Goal: Information Seeking & Learning: Learn about a topic

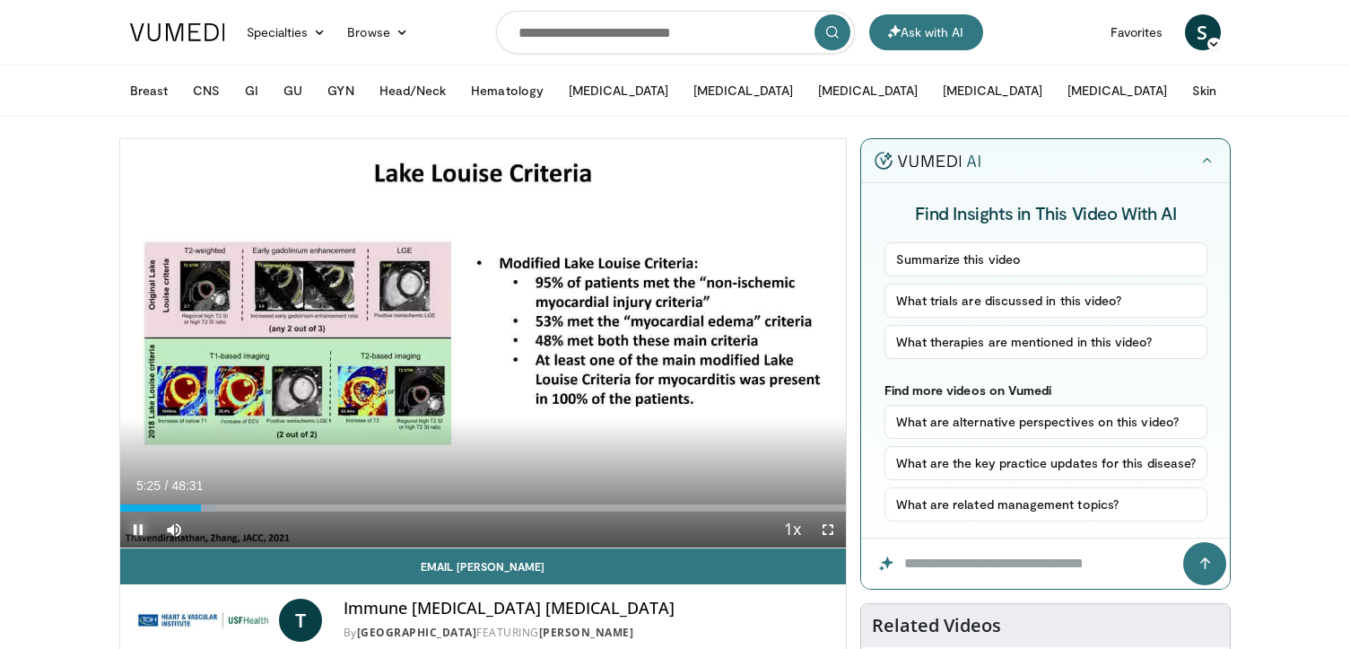
click at [142, 524] on span "Video Player" at bounding box center [138, 529] width 36 height 36
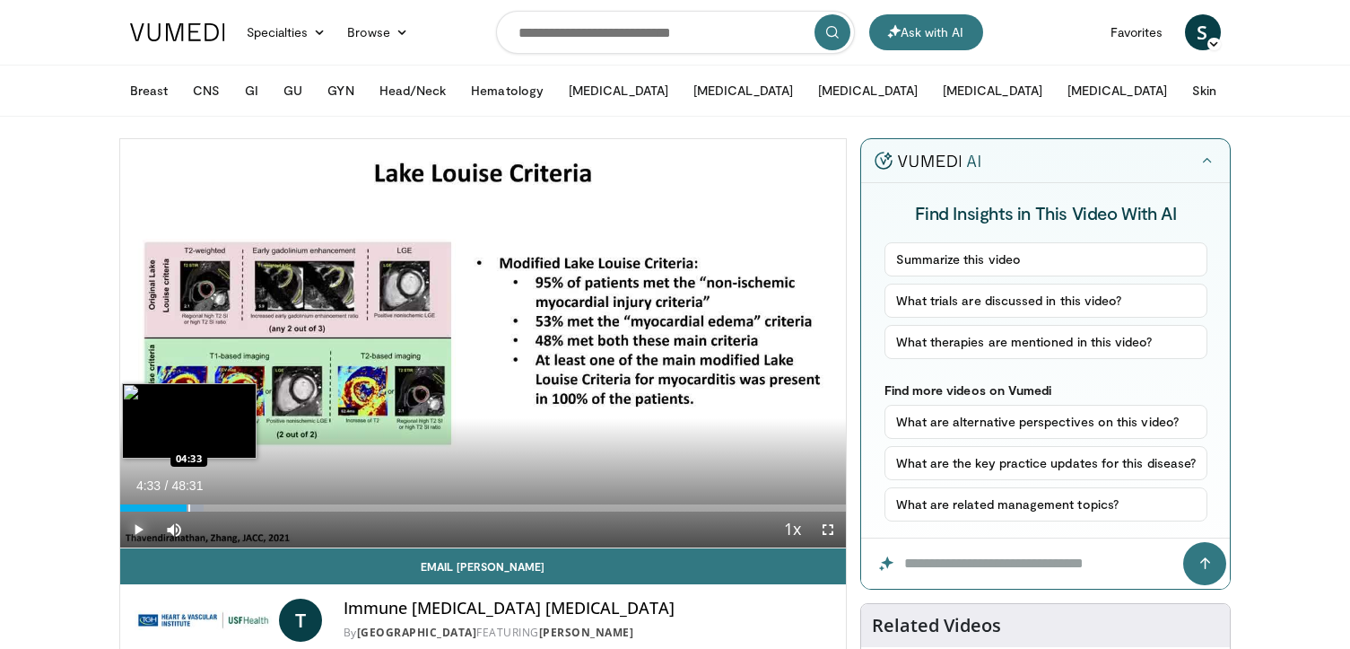
drag, startPoint x: 196, startPoint y: 506, endPoint x: 187, endPoint y: 502, distance: 9.7
click at [187, 502] on div "Loaded : 11.59% 04:29 04:33" at bounding box center [483, 502] width 727 height 17
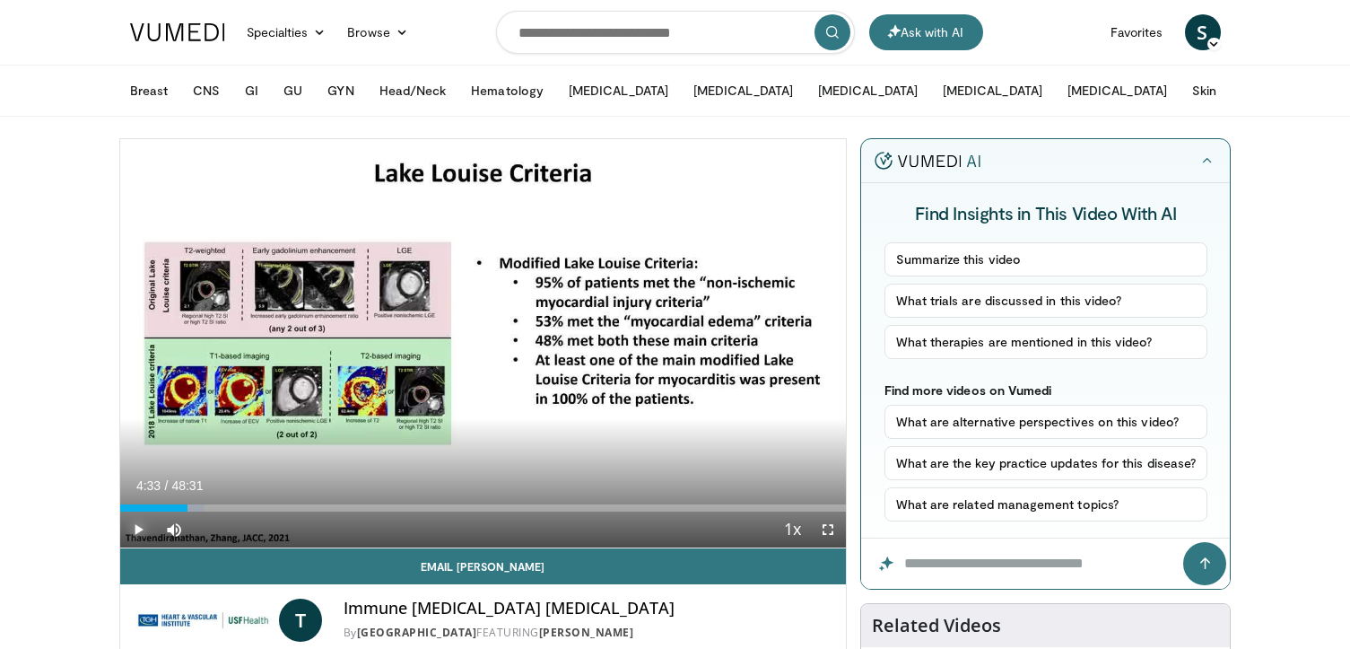
click at [130, 523] on span "Video Player" at bounding box center [138, 529] width 36 height 36
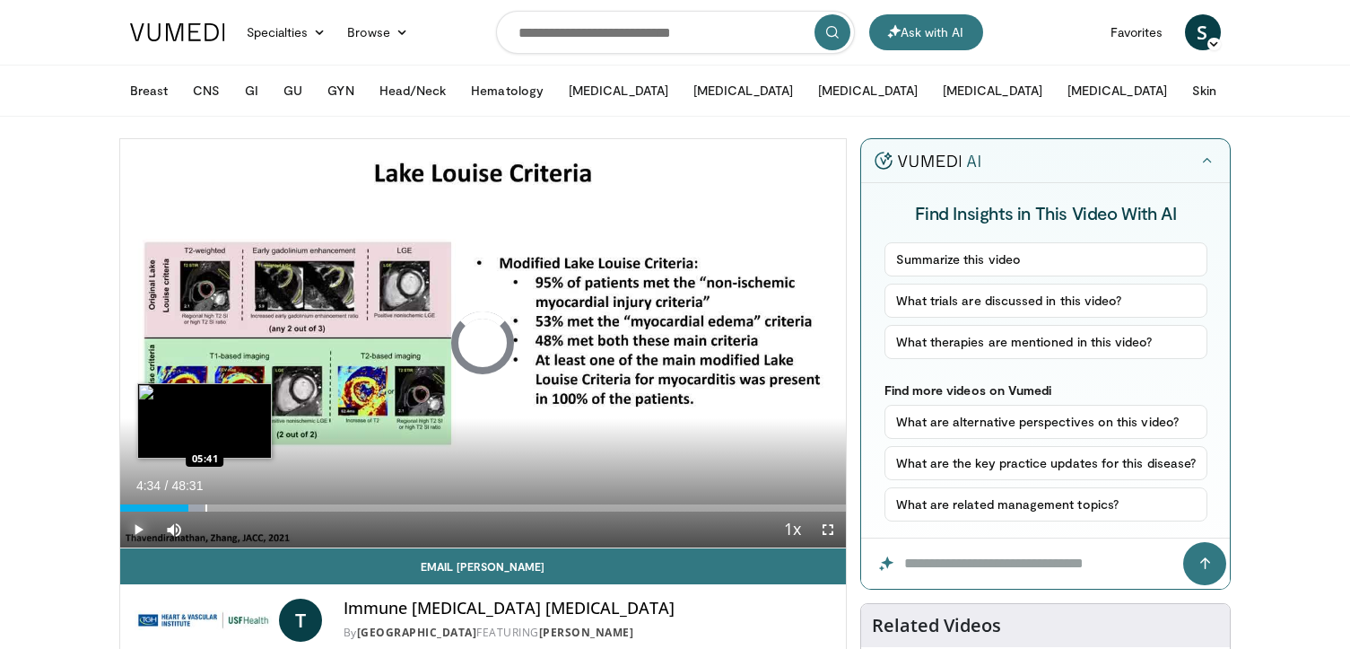
click at [205, 507] on div "Progress Bar" at bounding box center [206, 507] width 2 height 7
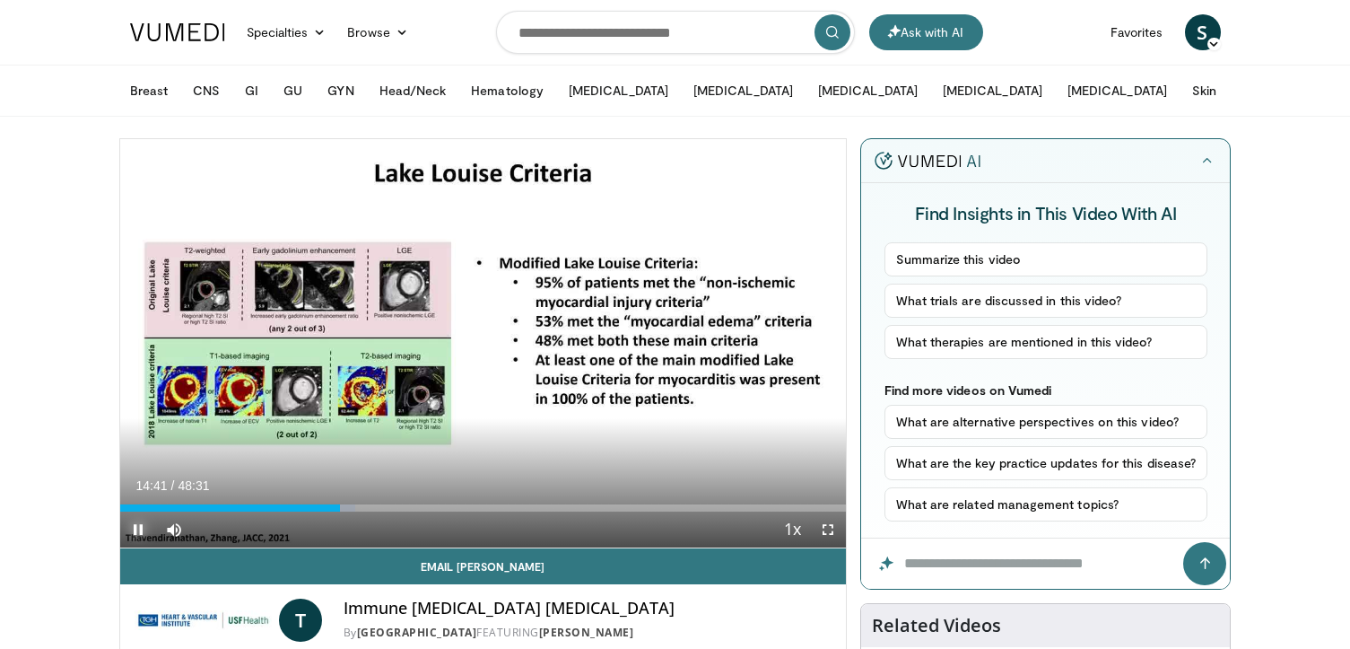
click at [142, 534] on span "Video Player" at bounding box center [138, 529] width 36 height 36
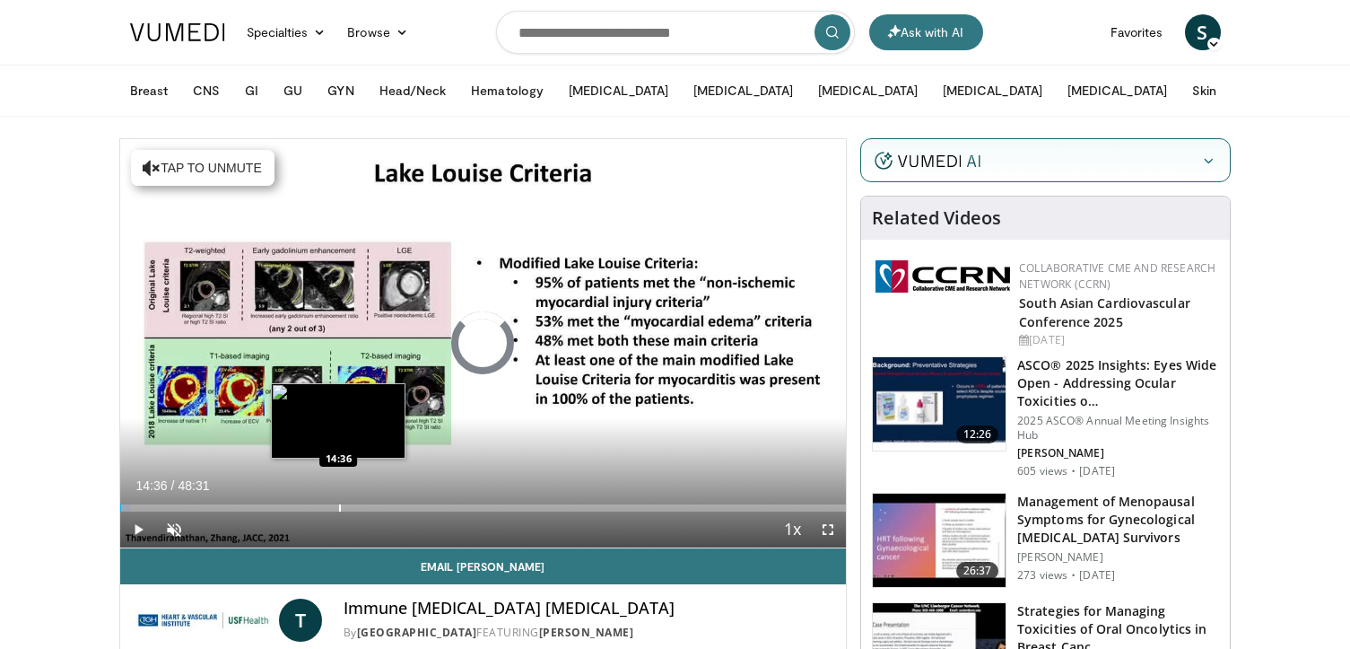
click at [339, 508] on div "Progress Bar" at bounding box center [340, 507] width 2 height 7
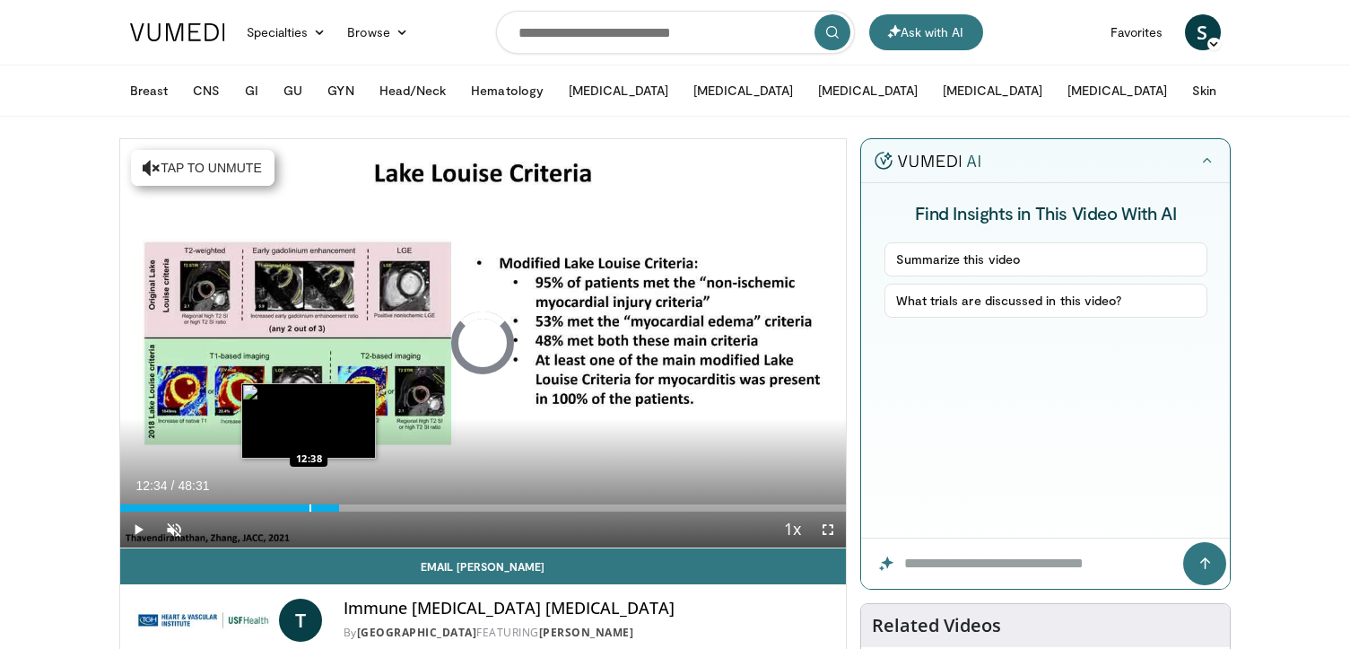
click at [308, 510] on div "12:34" at bounding box center [229, 507] width 219 height 7
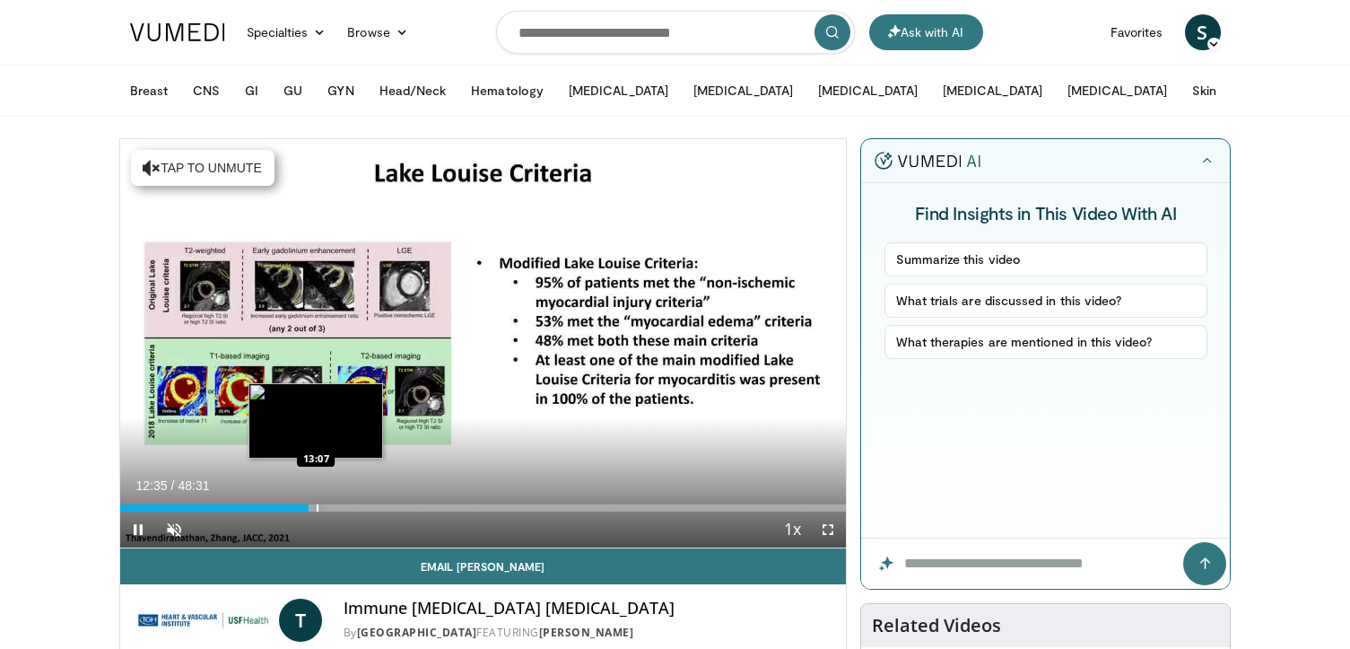
click at [314, 509] on div "Progress Bar" at bounding box center [316, 507] width 16 height 7
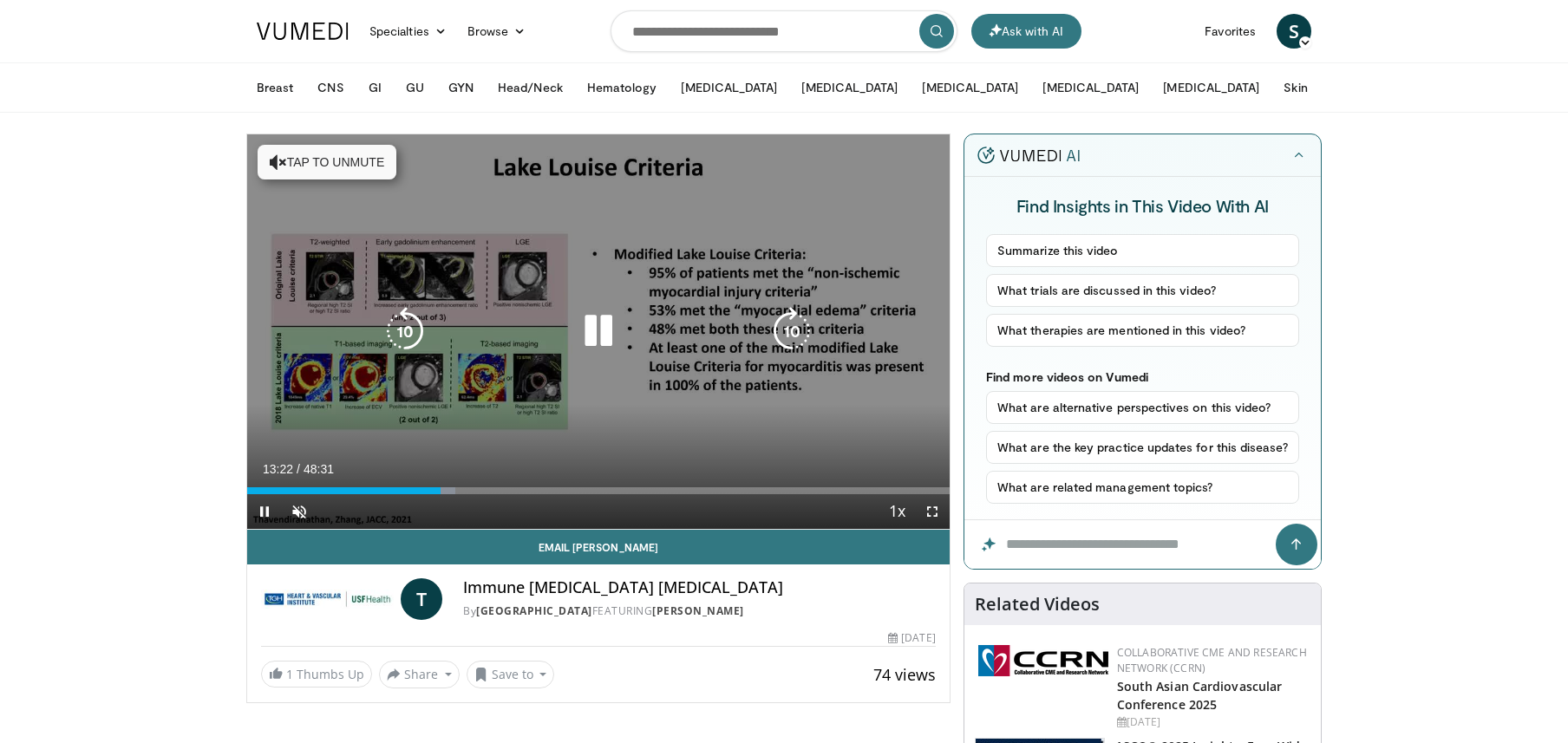
click at [296, 163] on button "Tap to unmute" at bounding box center [327, 162] width 139 height 35
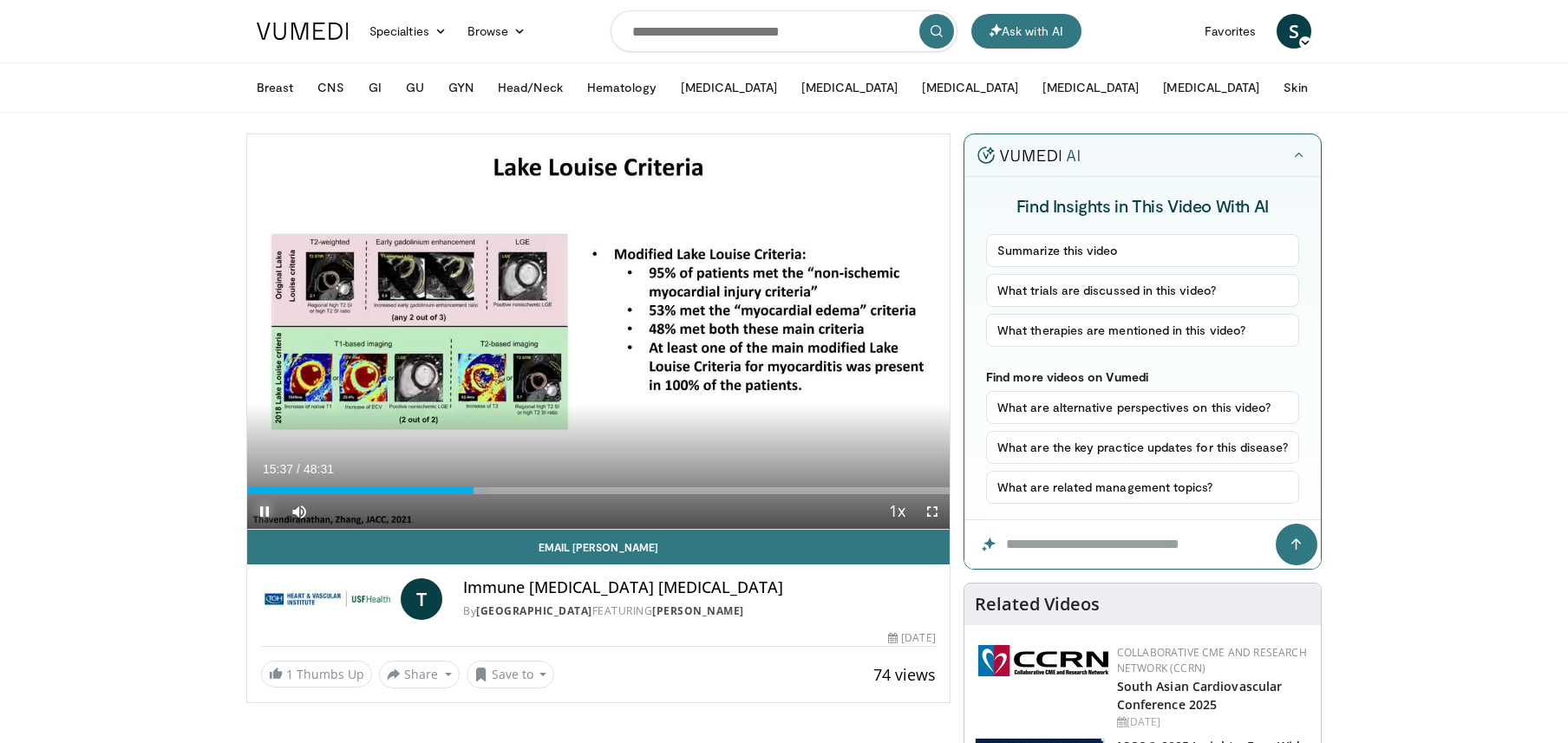
click at [269, 513] on span "Video Player" at bounding box center [265, 511] width 35 height 35
click at [925, 514] on span "Video Player" at bounding box center [932, 511] width 35 height 35
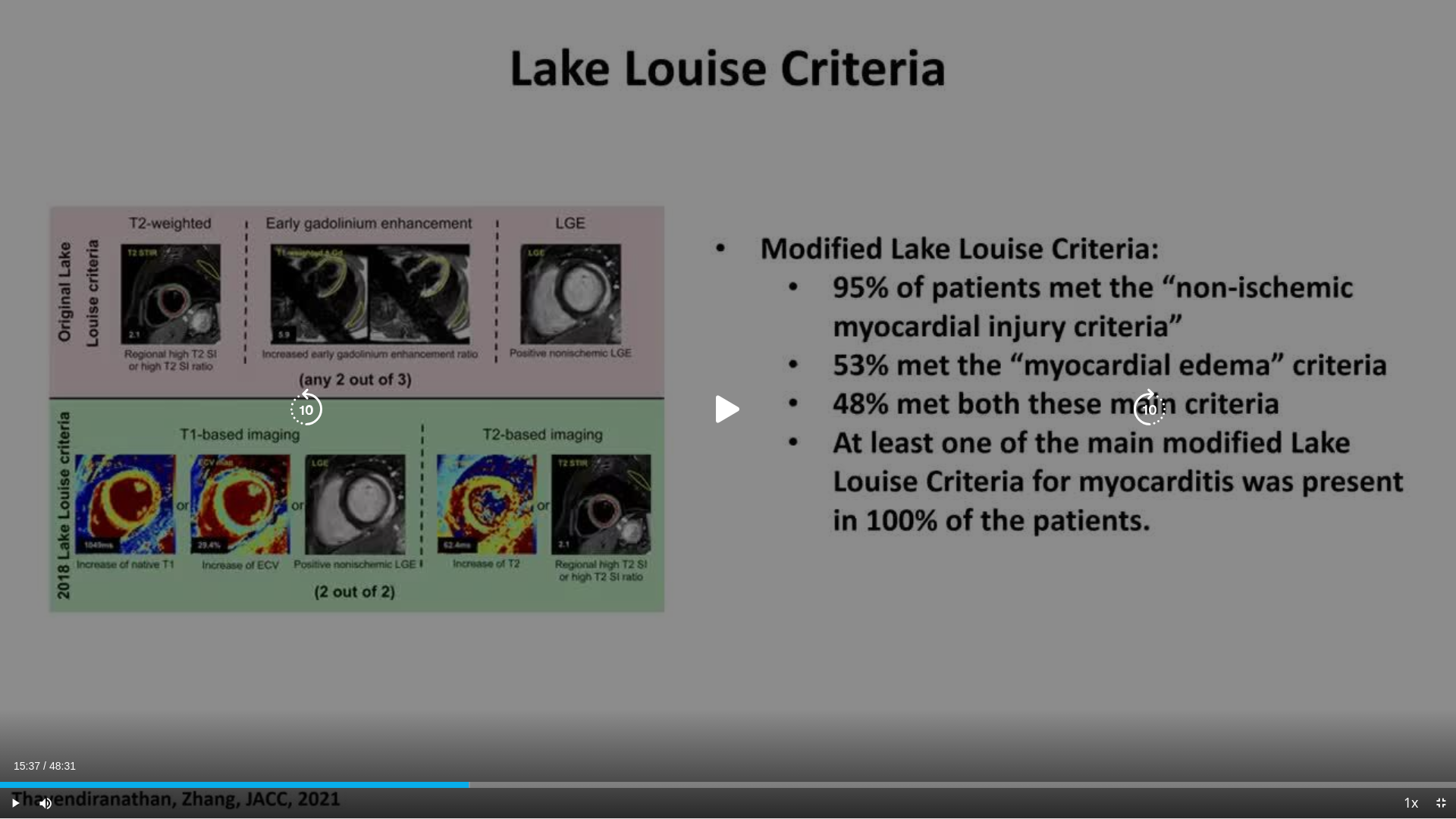
click at [736, 407] on icon "Video Player" at bounding box center [728, 409] width 42 height 42
click at [1141, 280] on div "10 seconds Tap to unmute" at bounding box center [728, 409] width 1456 height 818
click at [1141, 276] on div "10 seconds Tap to unmute" at bounding box center [728, 409] width 1456 height 818
click at [1141, 250] on div "10 seconds Tap to unmute" at bounding box center [728, 409] width 1456 height 818
click at [1141, 434] on div "10 seconds Tap to unmute" at bounding box center [728, 409] width 1456 height 818
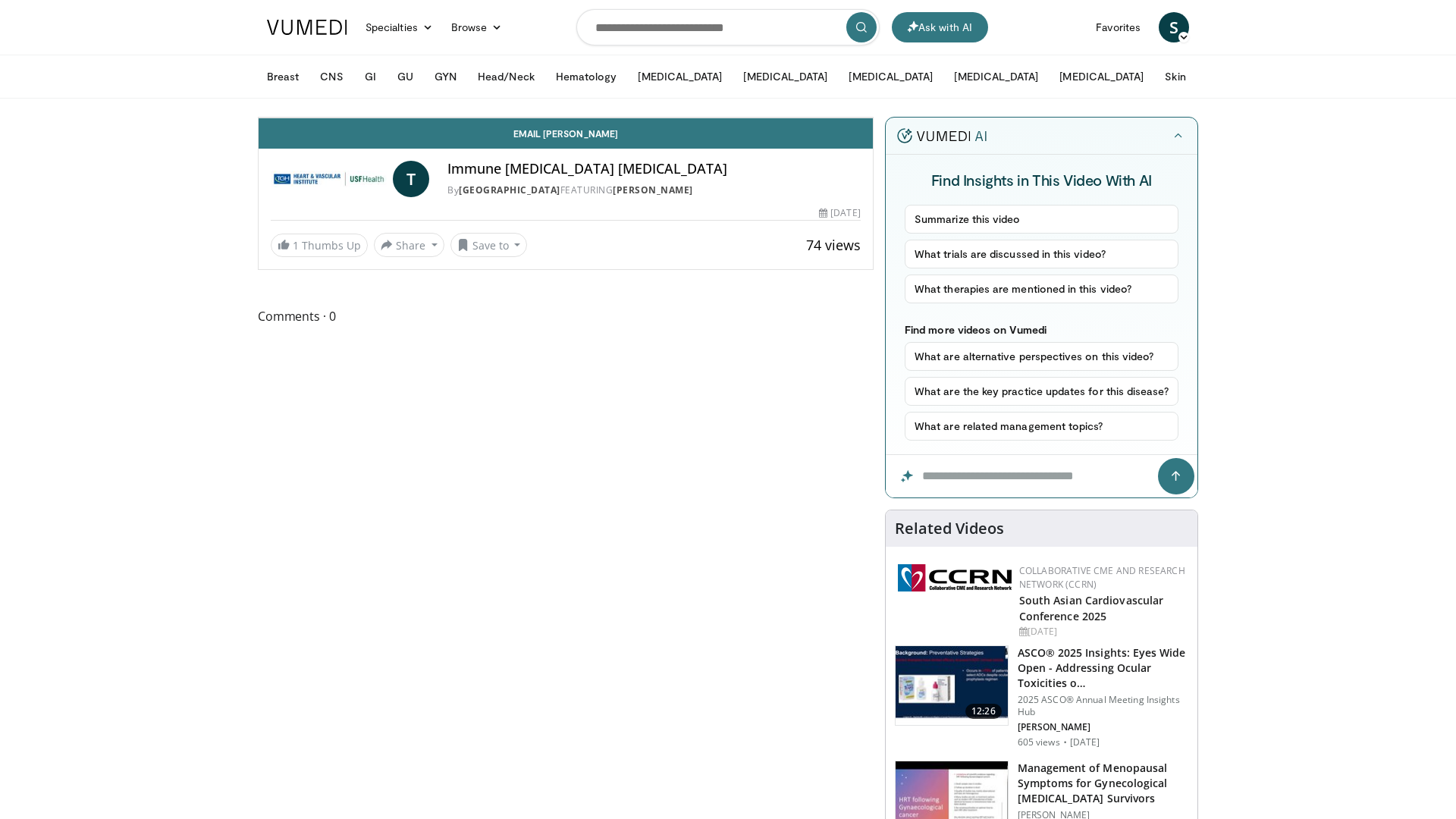
click at [587, 139] on icon "Video Player" at bounding box center [566, 117] width 42 height 42
click at [259, 117] on span "Video Player" at bounding box center [274, 102] width 30 height 30
click at [873, 87] on div "Loaded : 86.90% 40:42 40:42" at bounding box center [566, 84] width 615 height 6
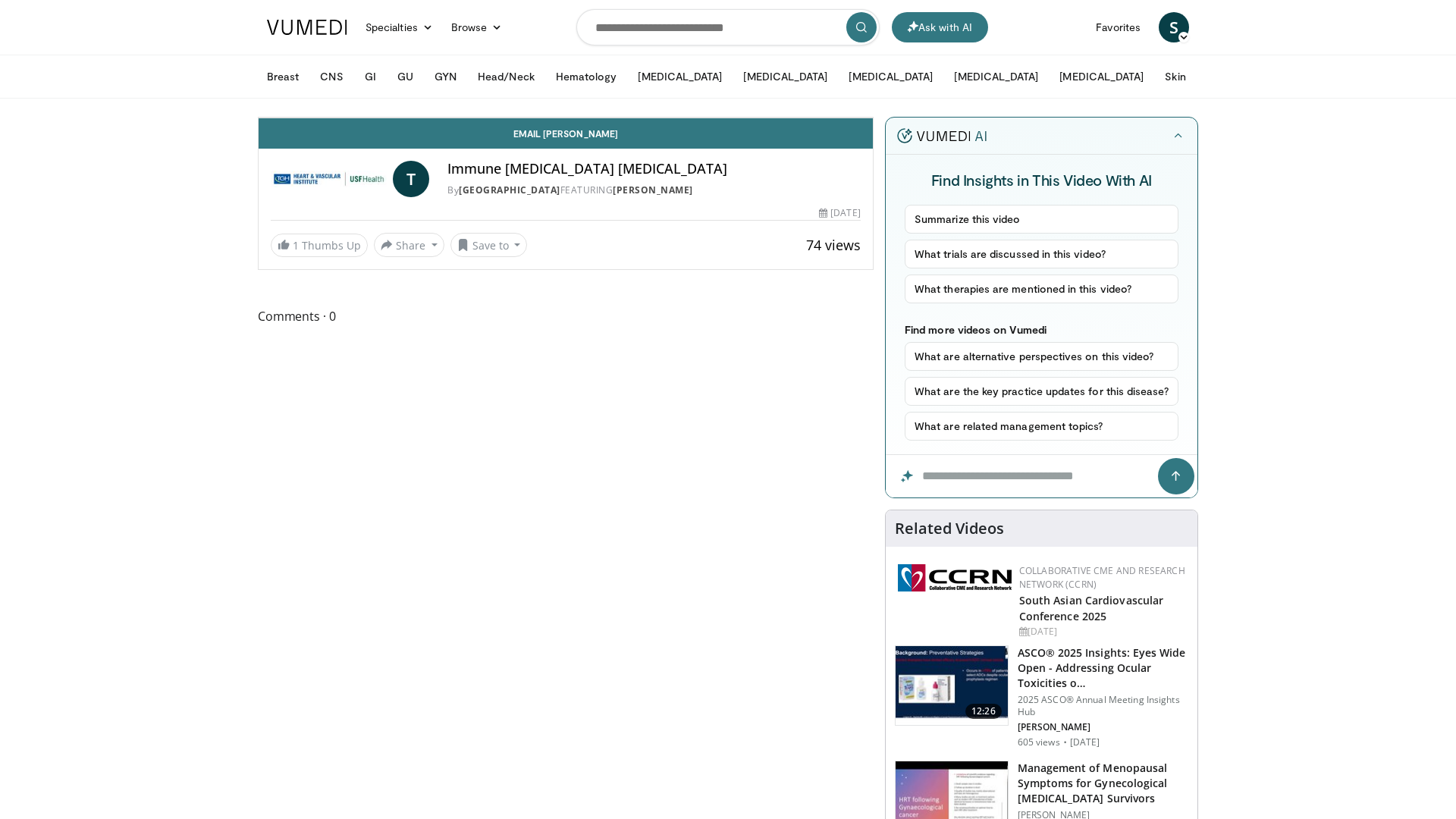
click at [873, 117] on span "Video Player" at bounding box center [858, 102] width 30 height 30
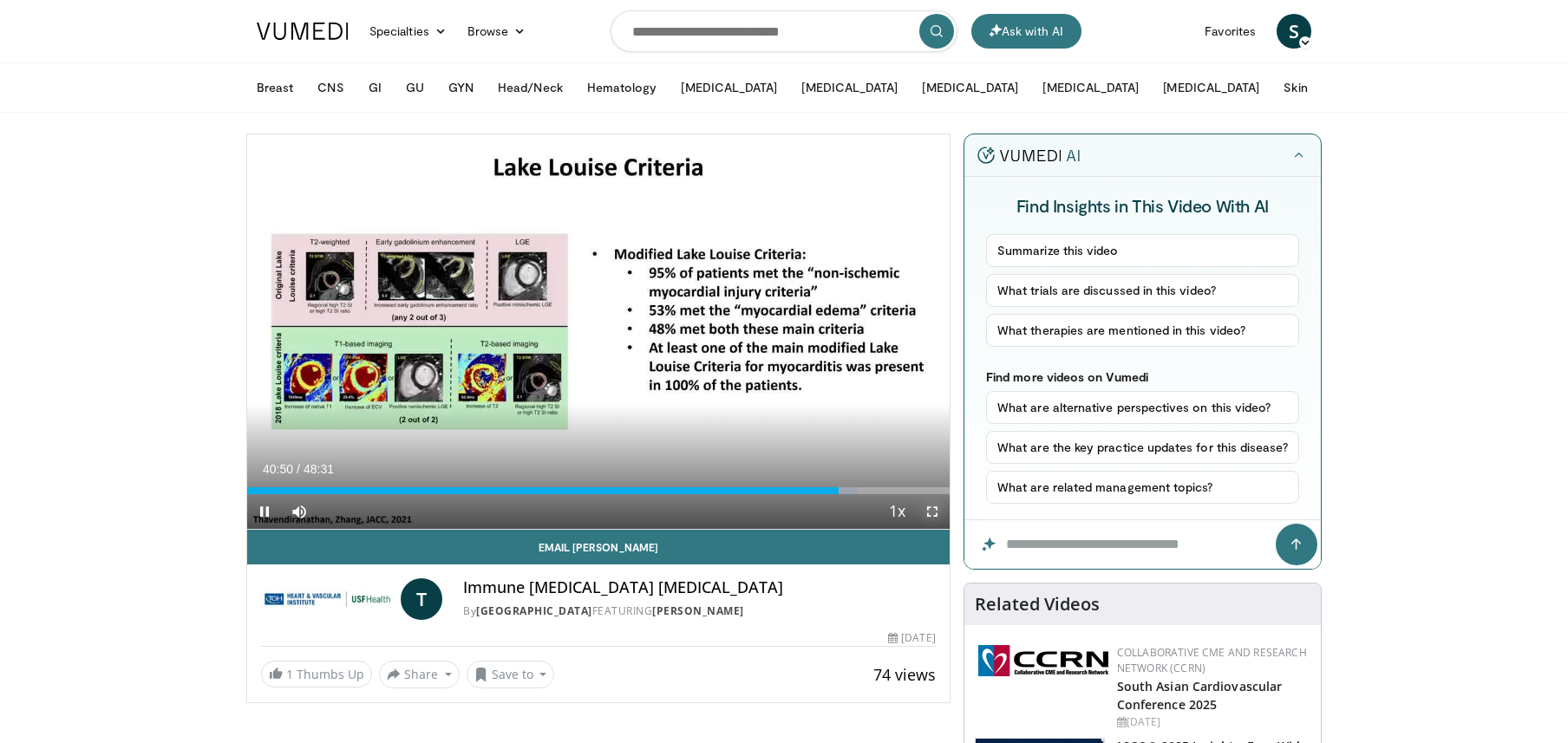
click at [931, 507] on span "Video Player" at bounding box center [932, 511] width 35 height 35
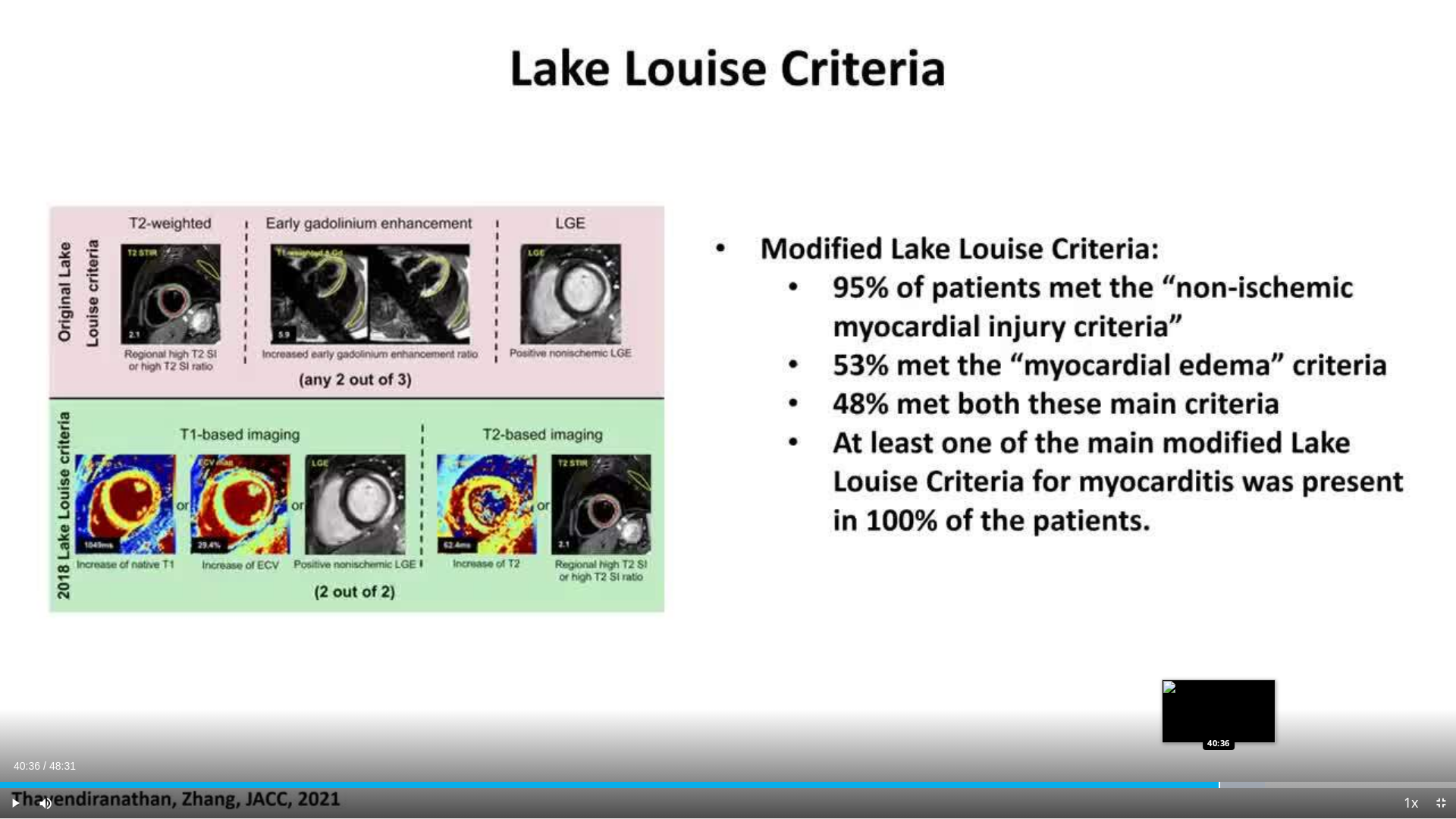
click at [1219, 784] on div "Progress Bar" at bounding box center [1220, 784] width 2 height 6
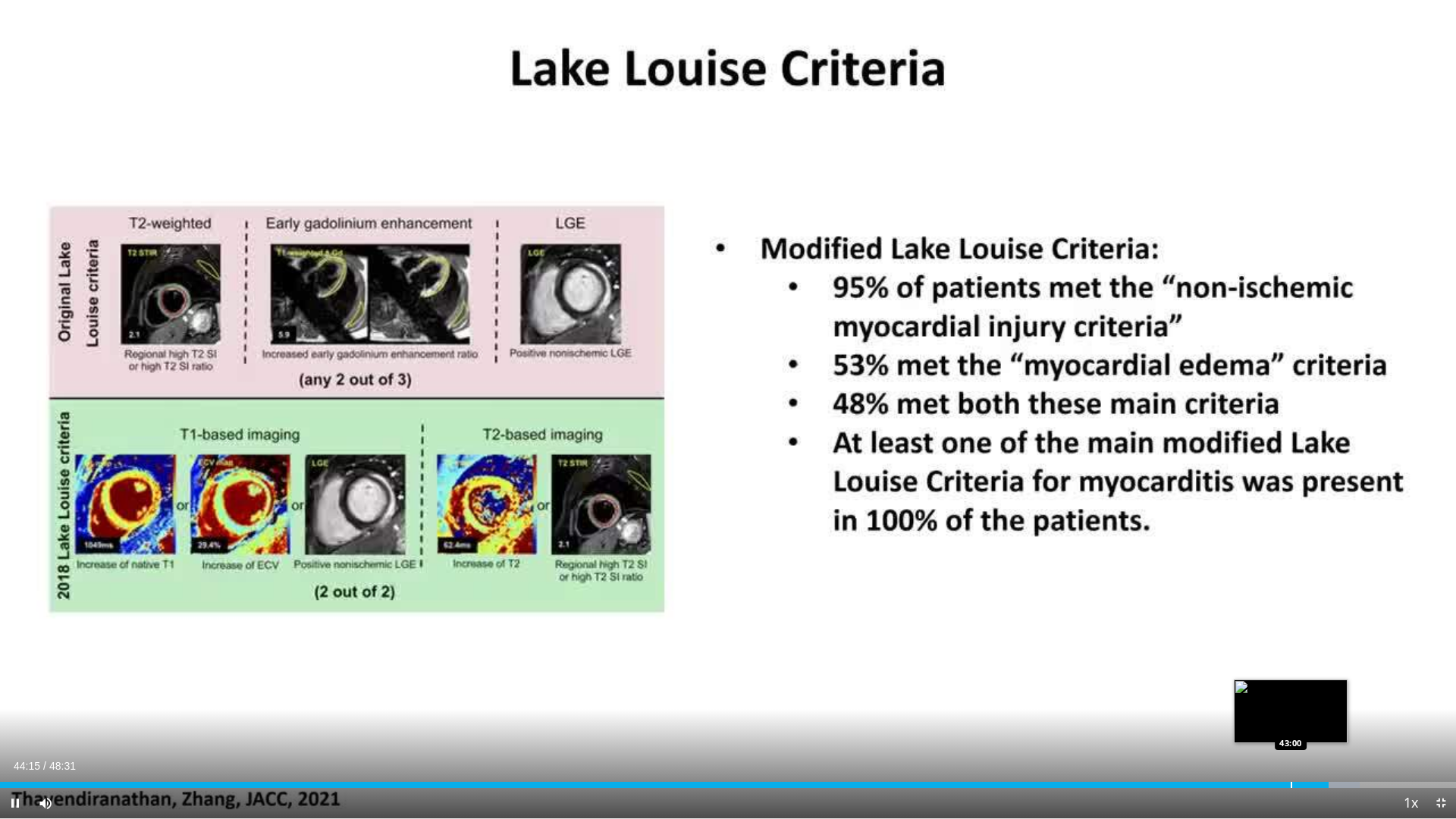
click at [1292, 787] on div "Progress Bar" at bounding box center [1292, 784] width 2 height 6
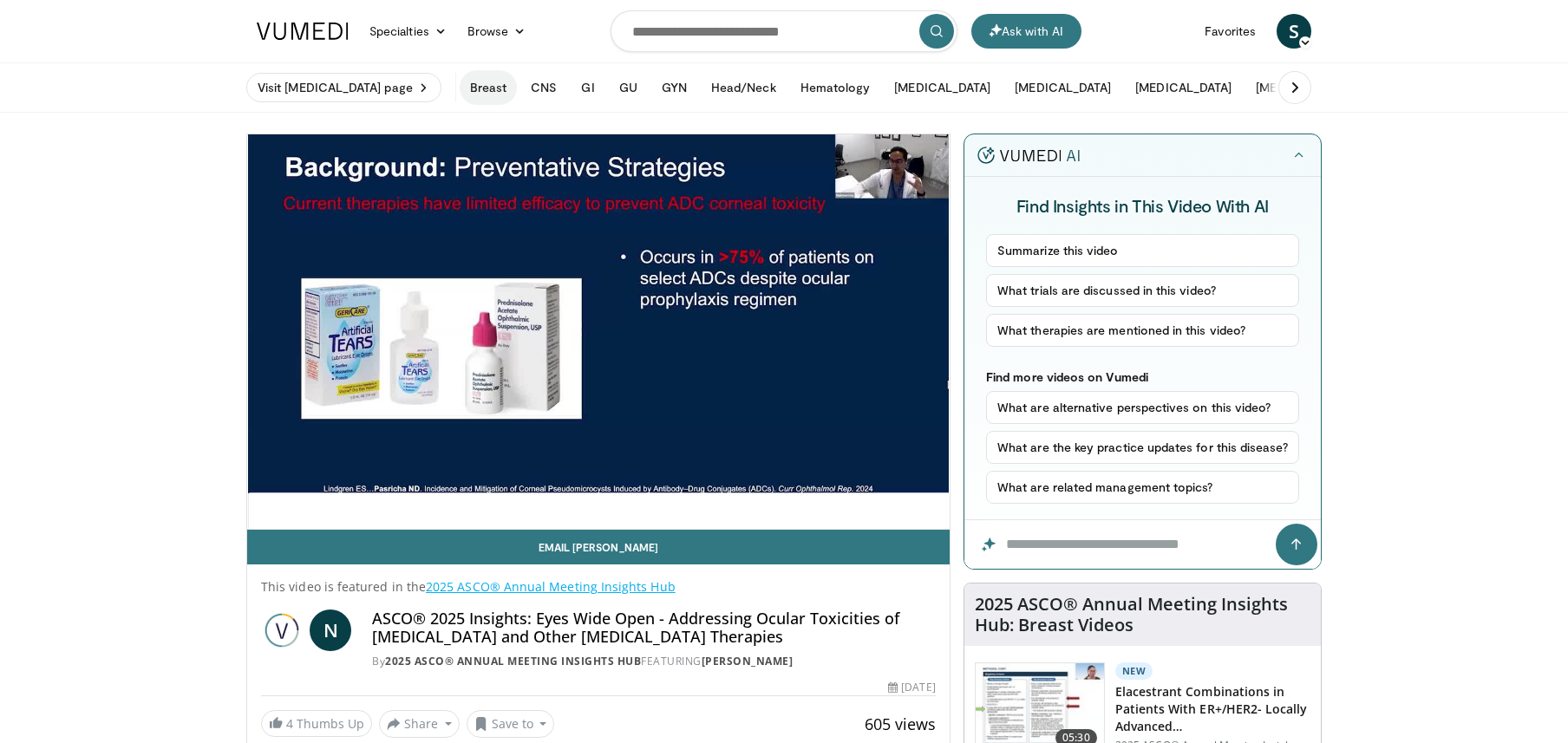
click at [517, 86] on button "Breast" at bounding box center [487, 88] width 57 height 35
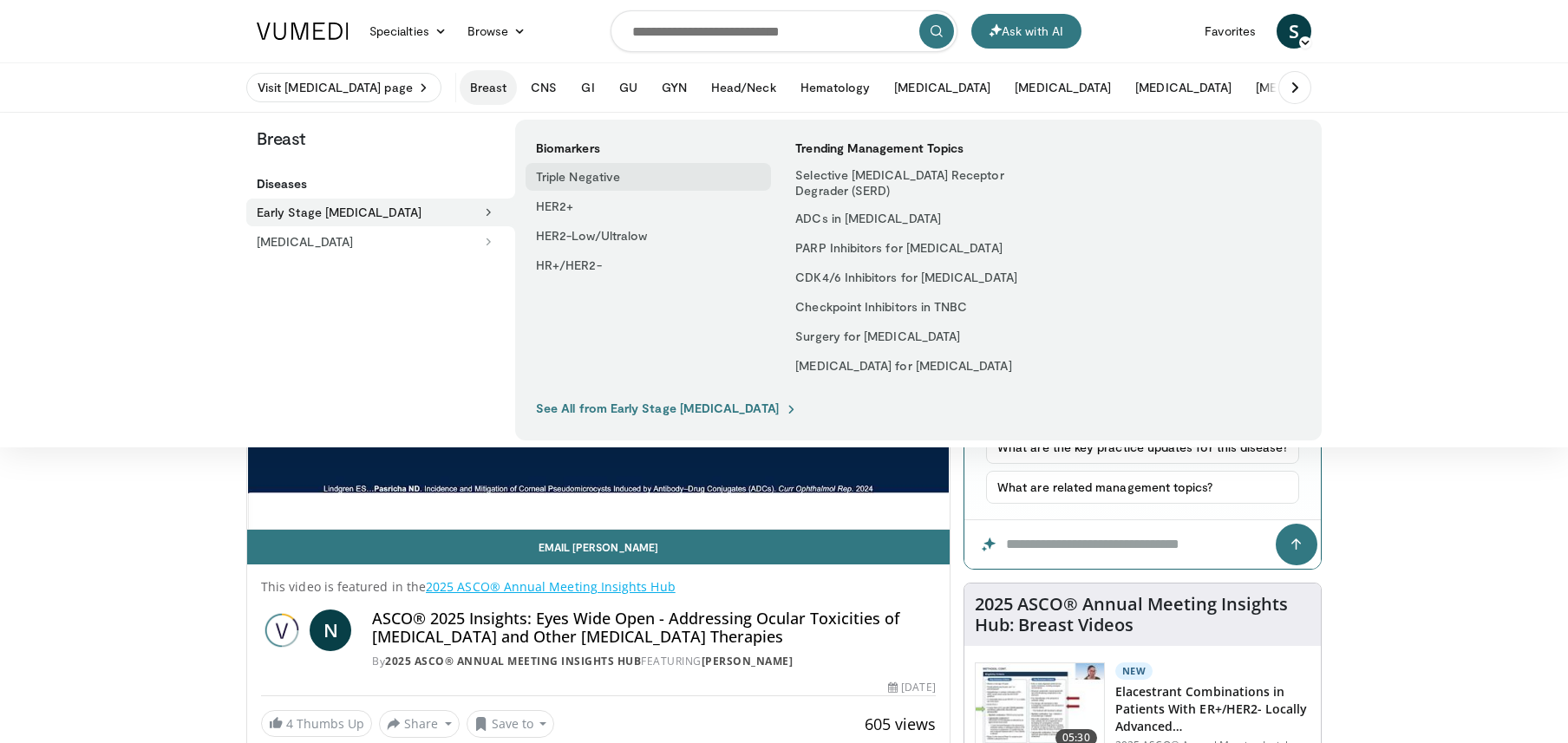
click at [568, 177] on link "Triple Negative" at bounding box center [649, 177] width 246 height 28
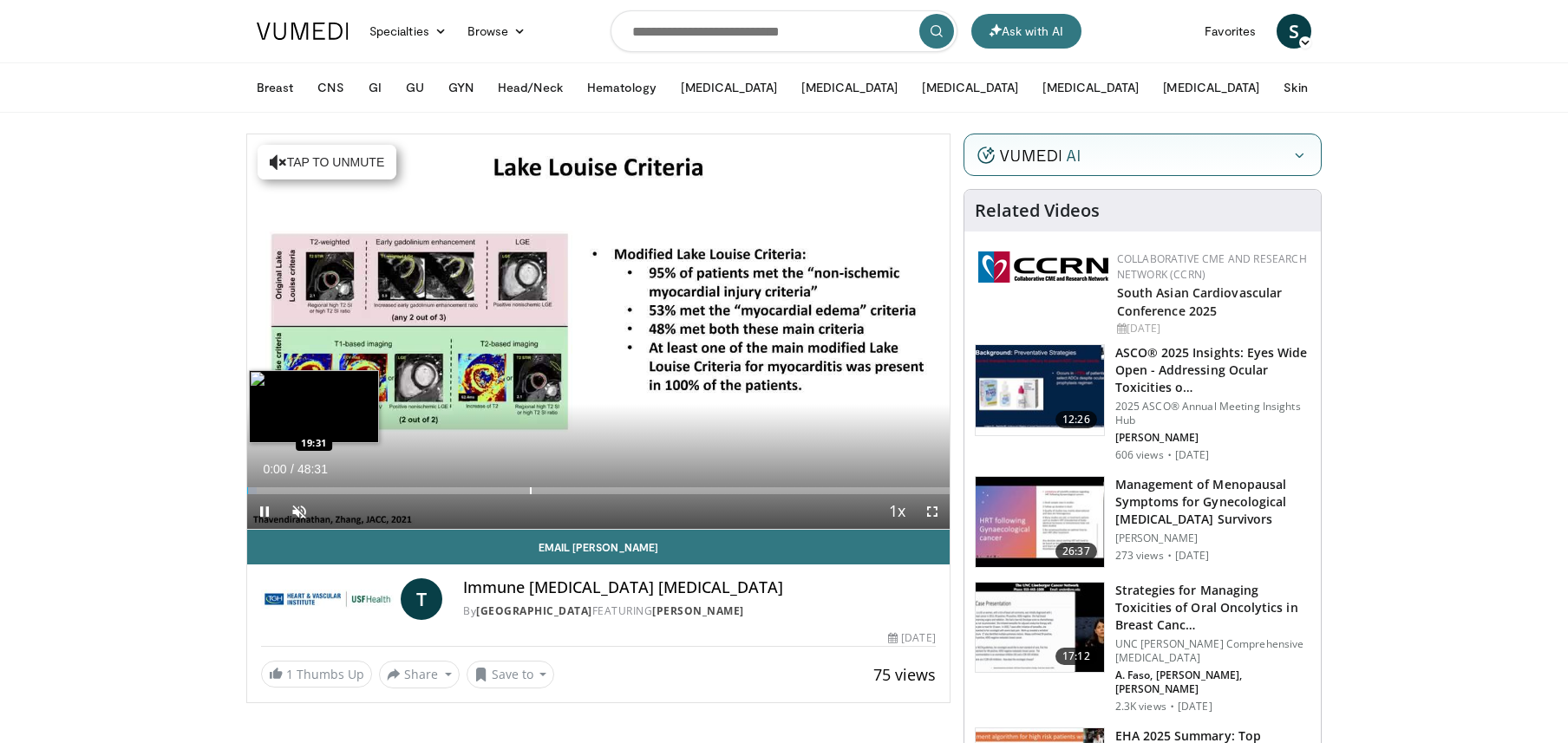
scroll to position [87, 0]
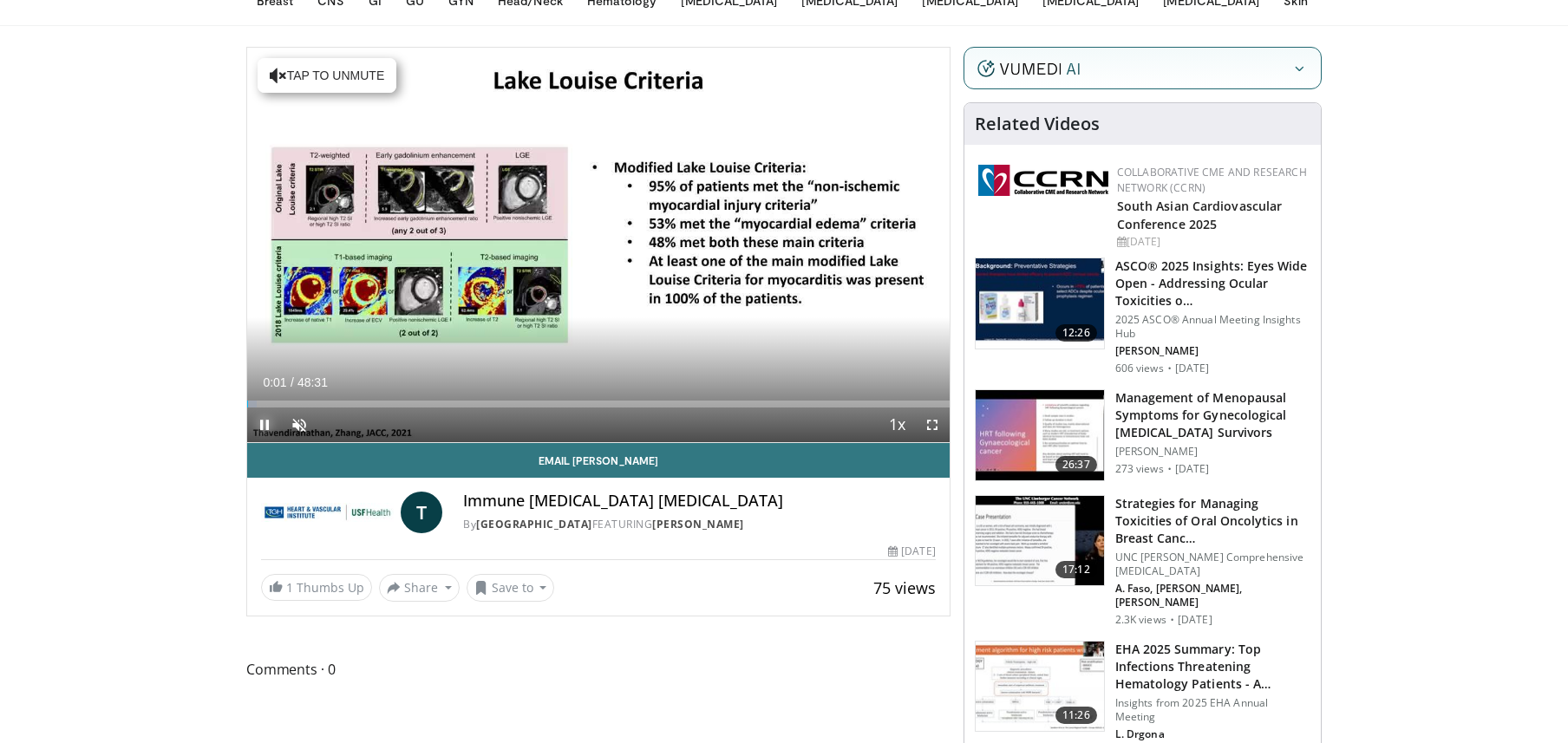
click at [267, 422] on span "Video Player" at bounding box center [265, 425] width 35 height 35
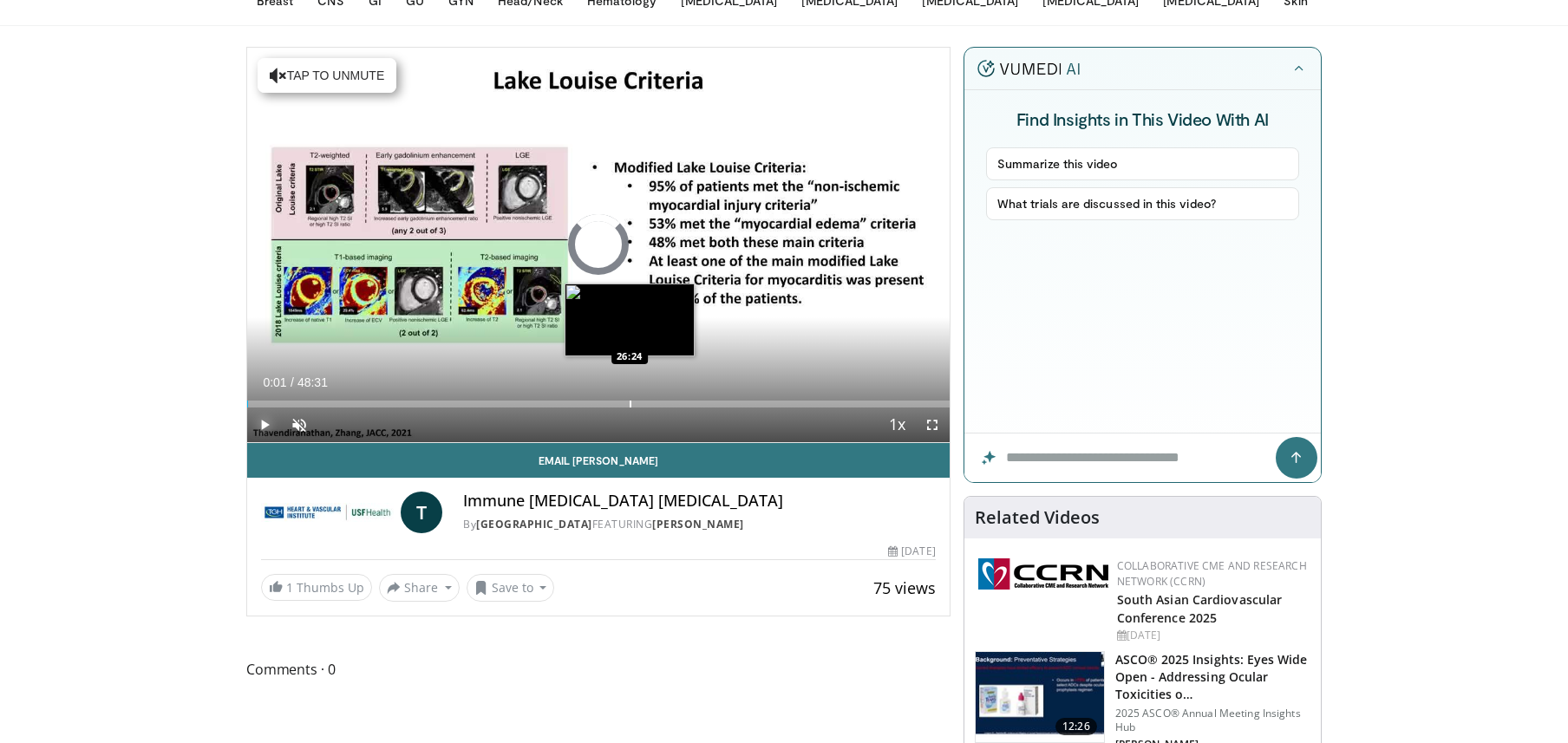
click at [629, 403] on div "Progress Bar" at bounding box center [630, 403] width 2 height 7
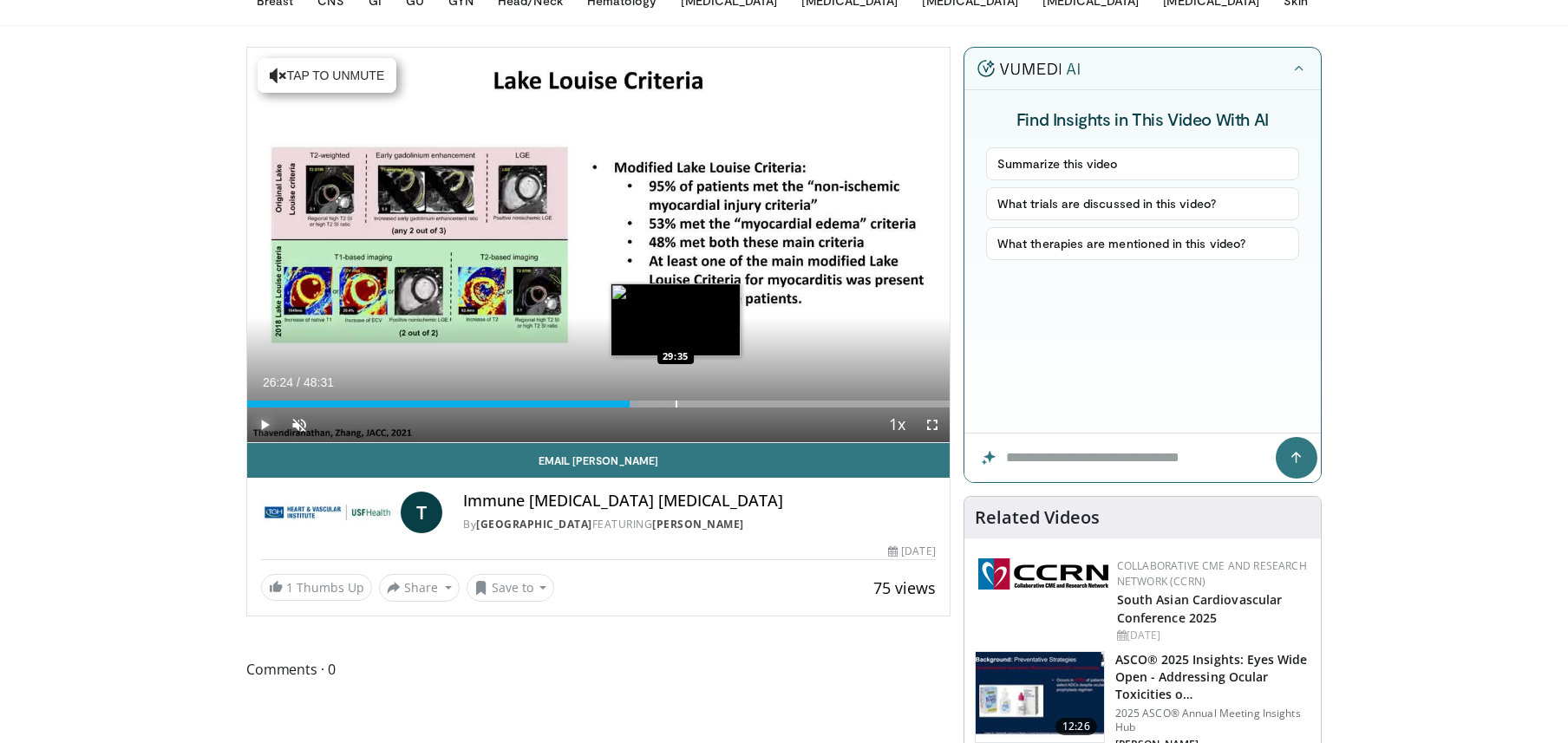
click at [676, 399] on div "Loaded : 55.65% 26:24 29:35" at bounding box center [598, 399] width 703 height 16
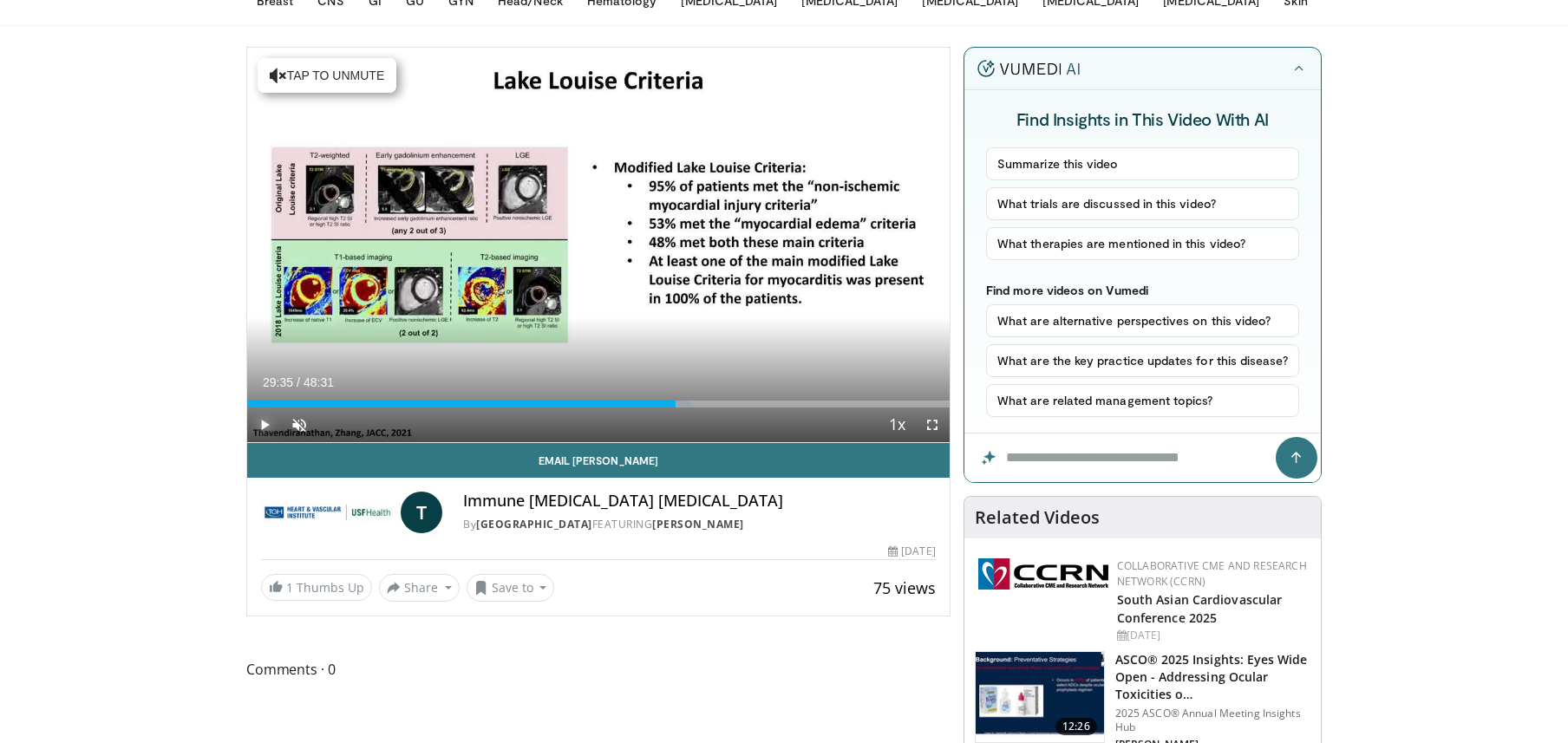
click at [710, 402] on div "Progress Bar" at bounding box center [711, 403] width 2 height 7
click at [743, 405] on div "Progress Bar" at bounding box center [744, 403] width 2 height 7
